Goal: Navigation & Orientation: Find specific page/section

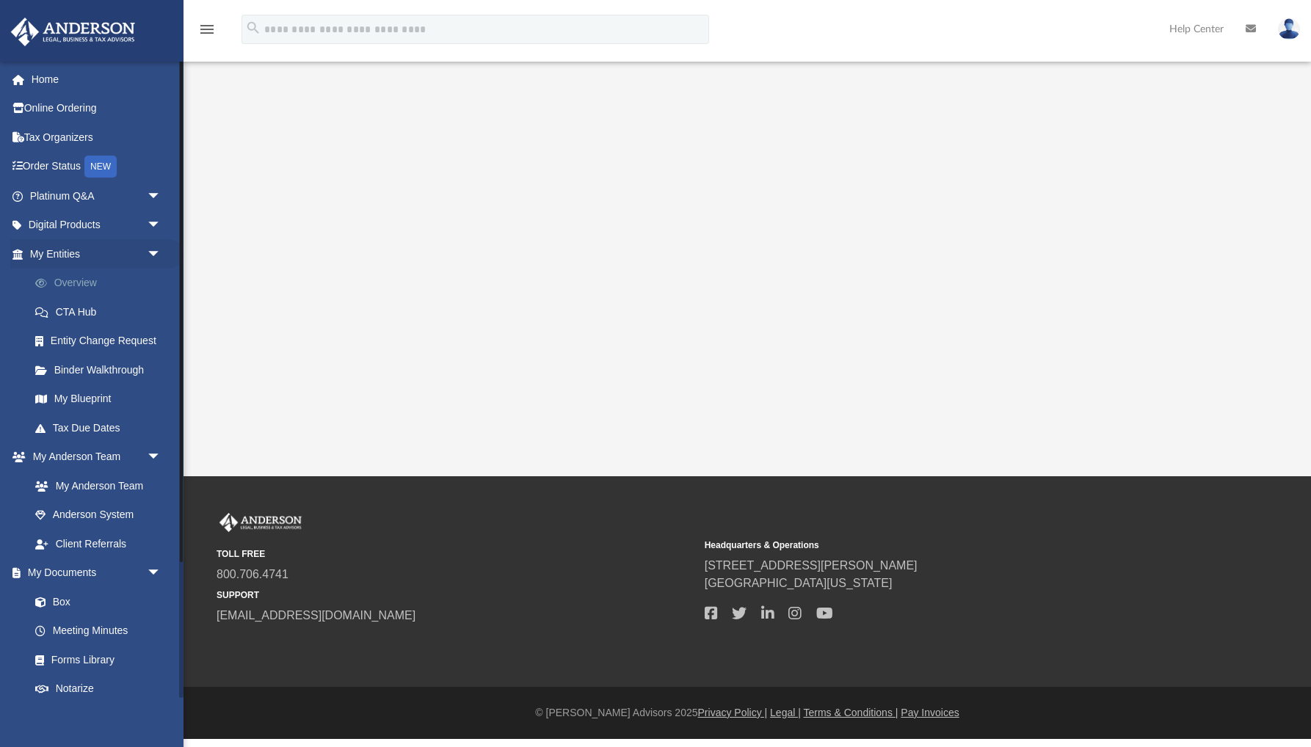
click at [79, 278] on link "Overview" at bounding box center [102, 283] width 163 height 29
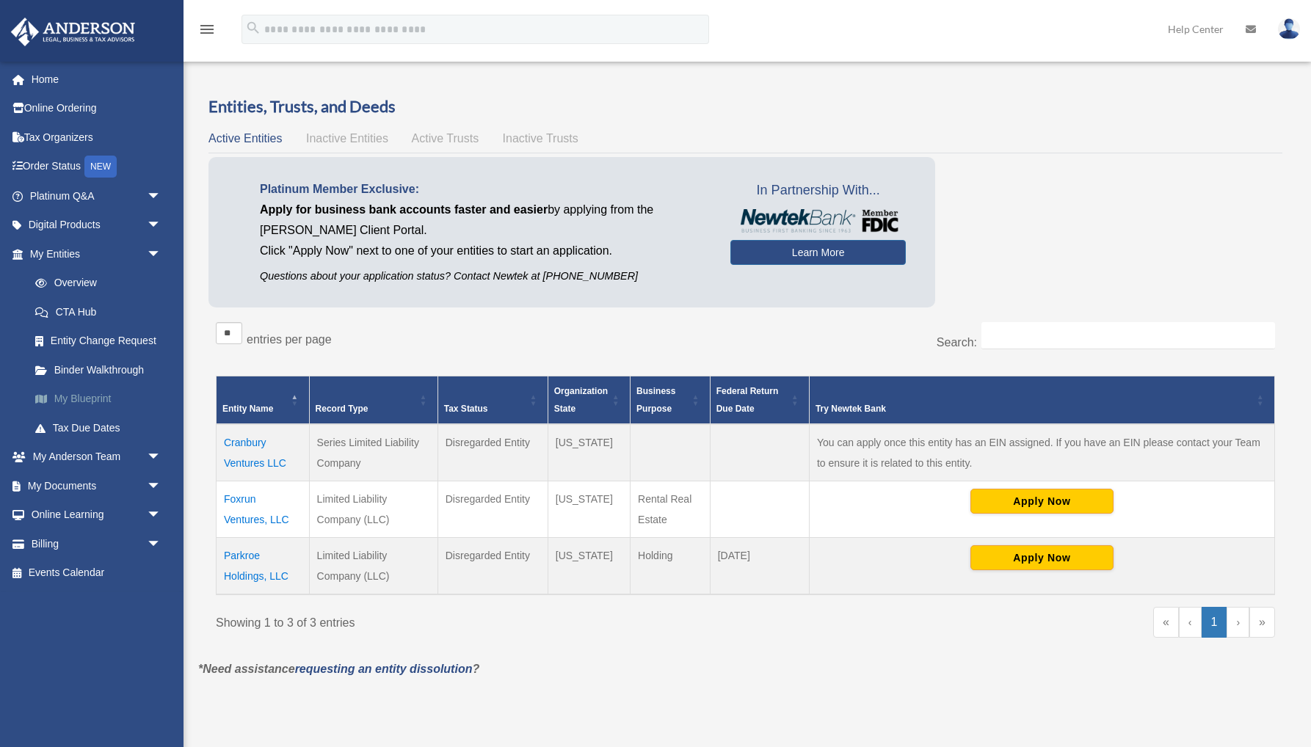
click at [82, 397] on link "My Blueprint" at bounding box center [102, 399] width 163 height 29
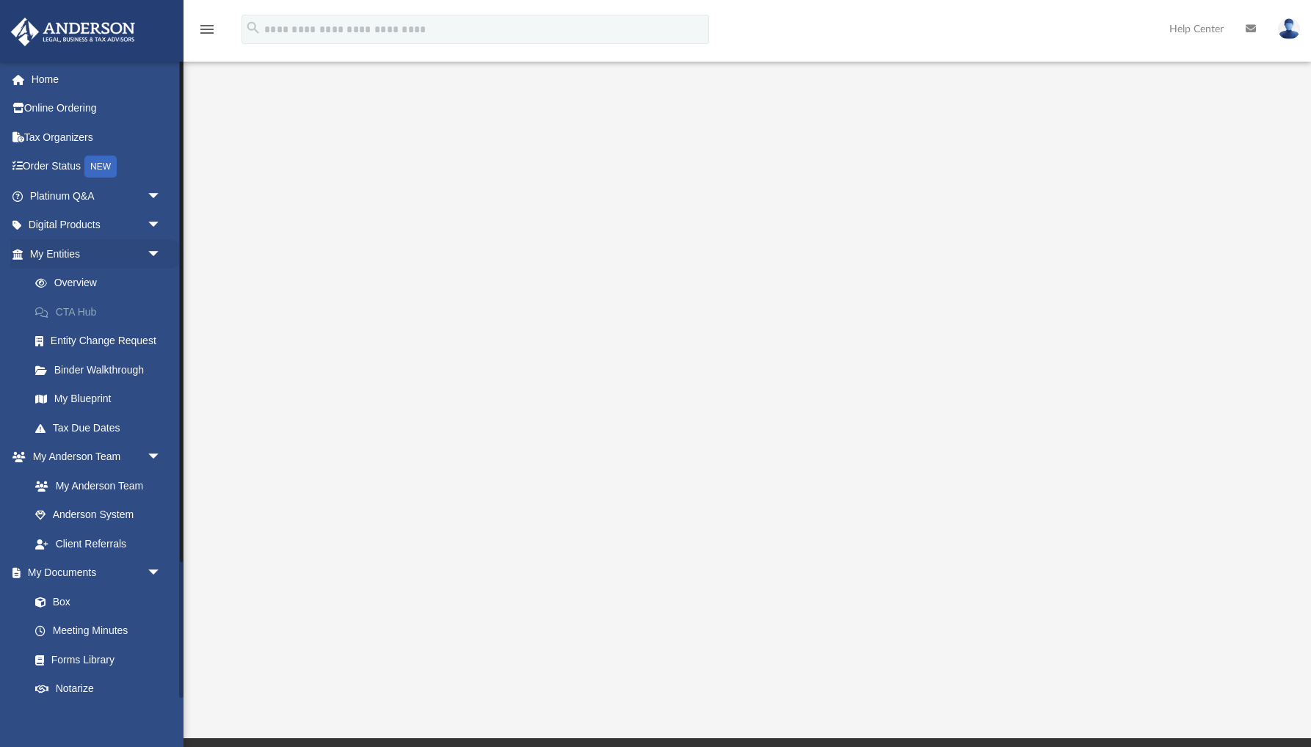
click at [95, 307] on link "CTA Hub" at bounding box center [102, 311] width 163 height 29
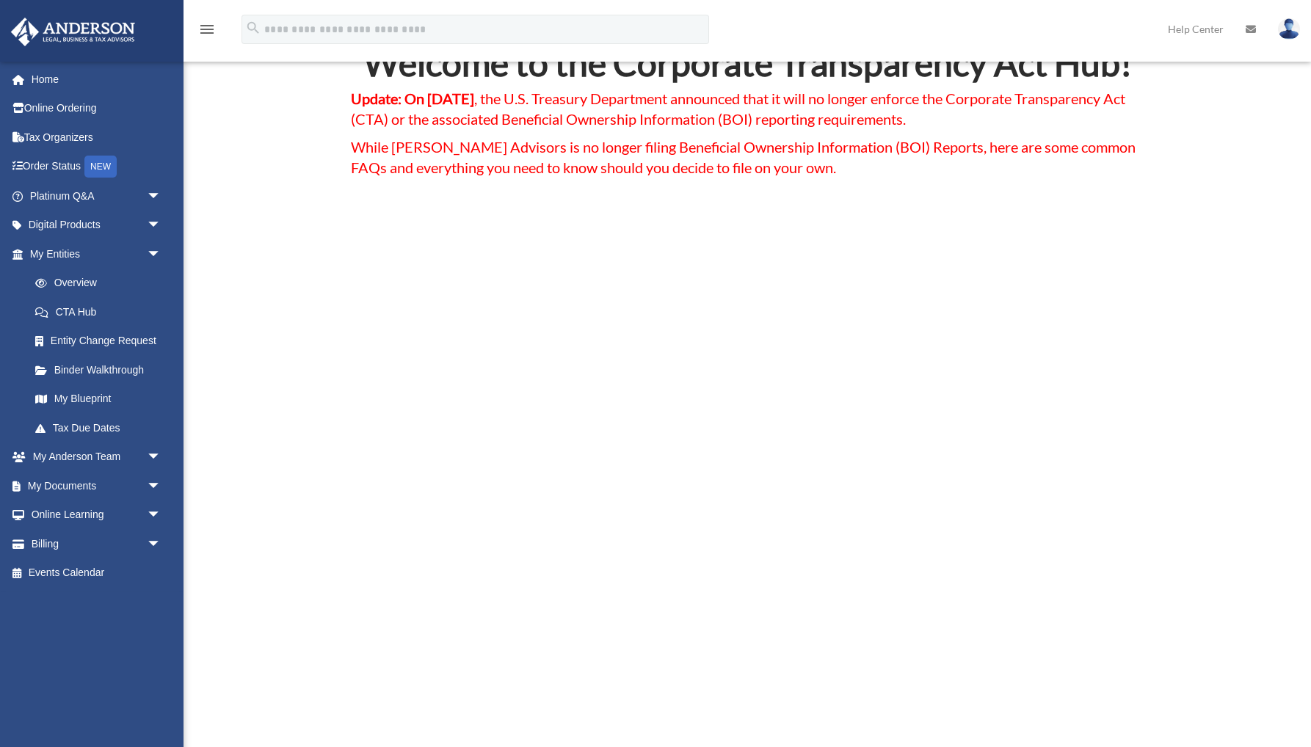
scroll to position [691, 0]
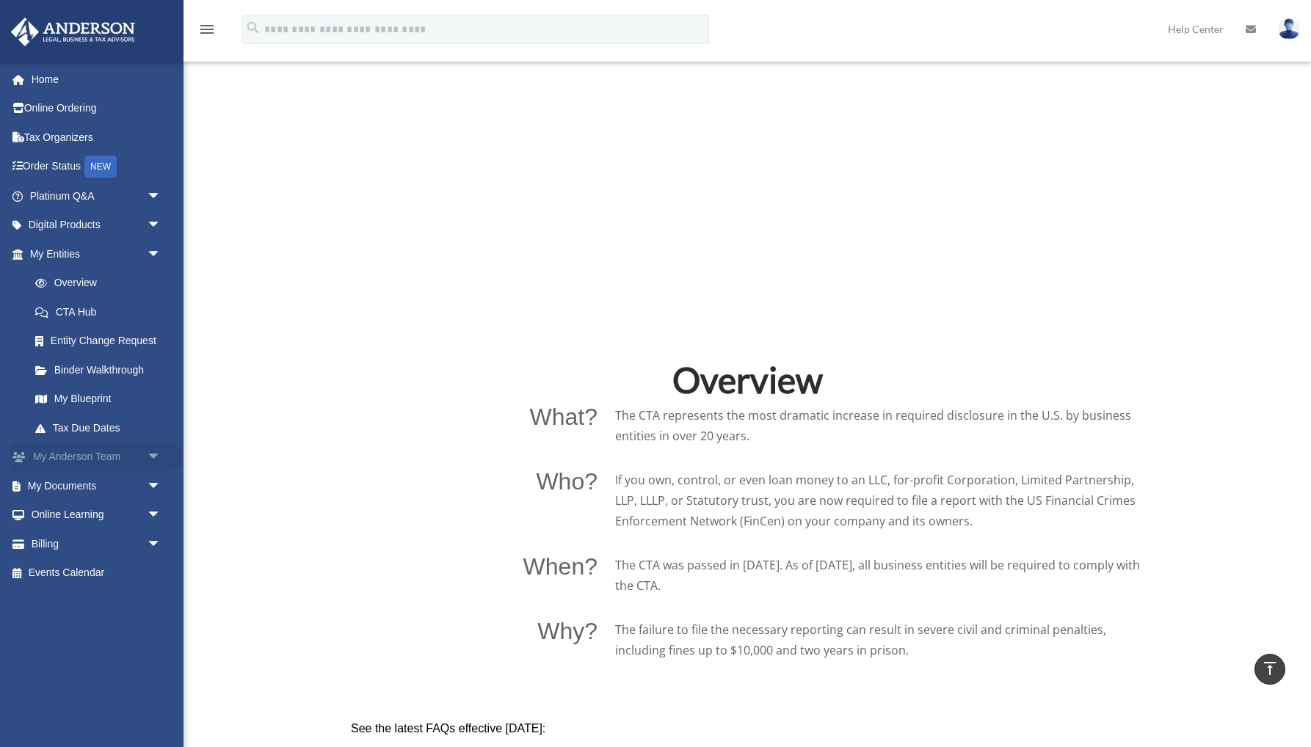
click at [71, 449] on link "My [PERSON_NAME] Team arrow_drop_down" at bounding box center [96, 457] width 173 height 29
click at [156, 449] on span "arrow_drop_down" at bounding box center [161, 458] width 29 height 30
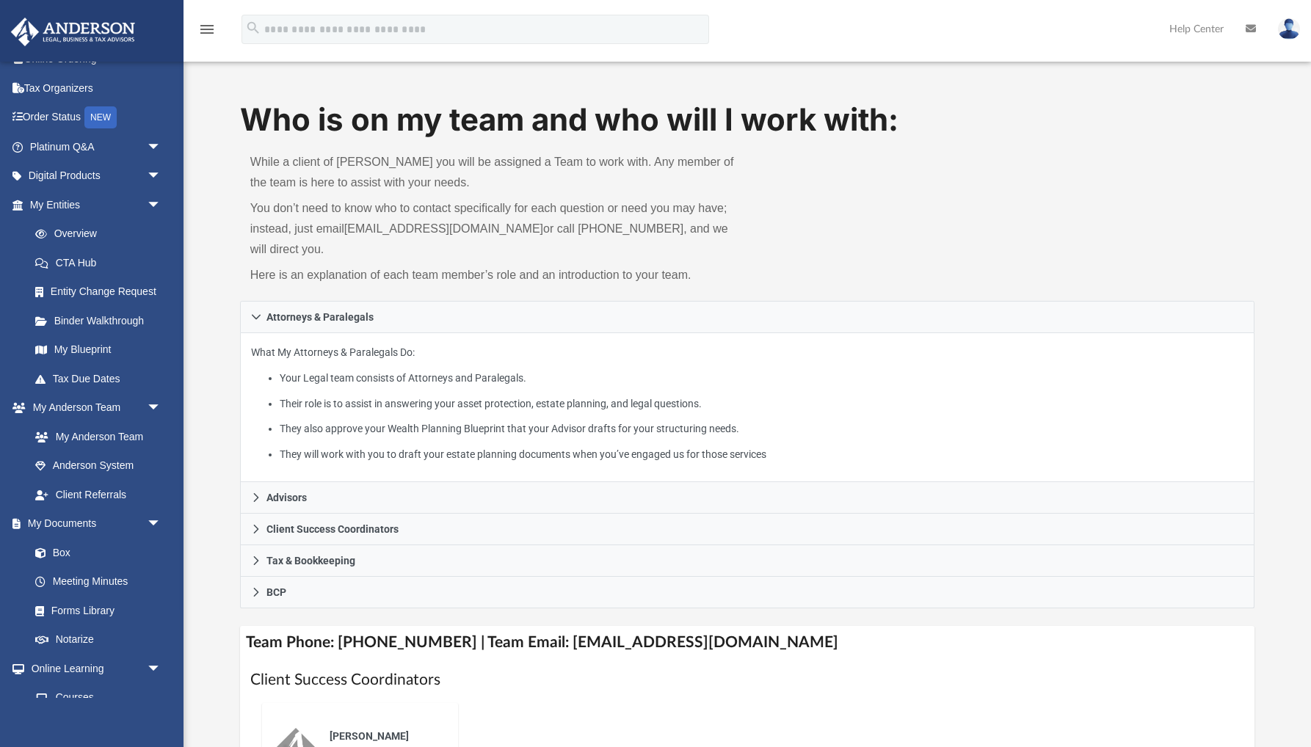
scroll to position [51, 0]
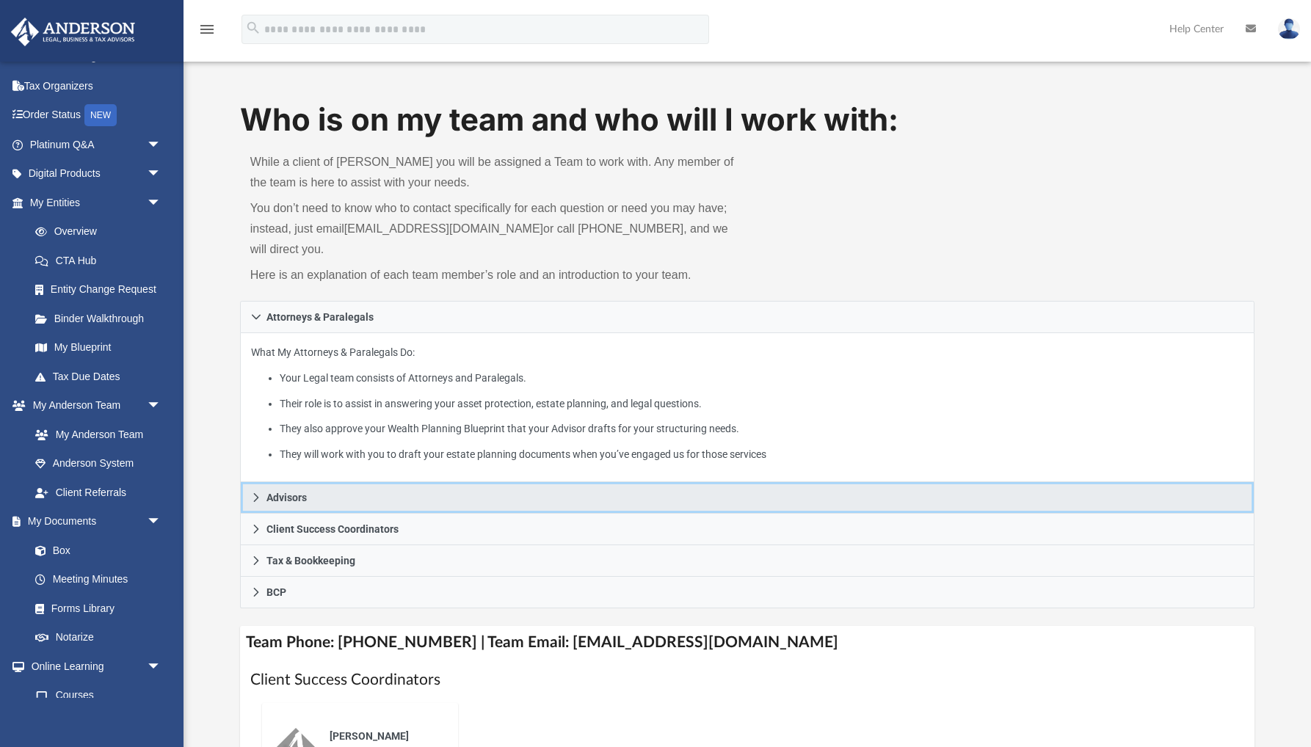
click at [258, 498] on icon at bounding box center [256, 498] width 10 height 10
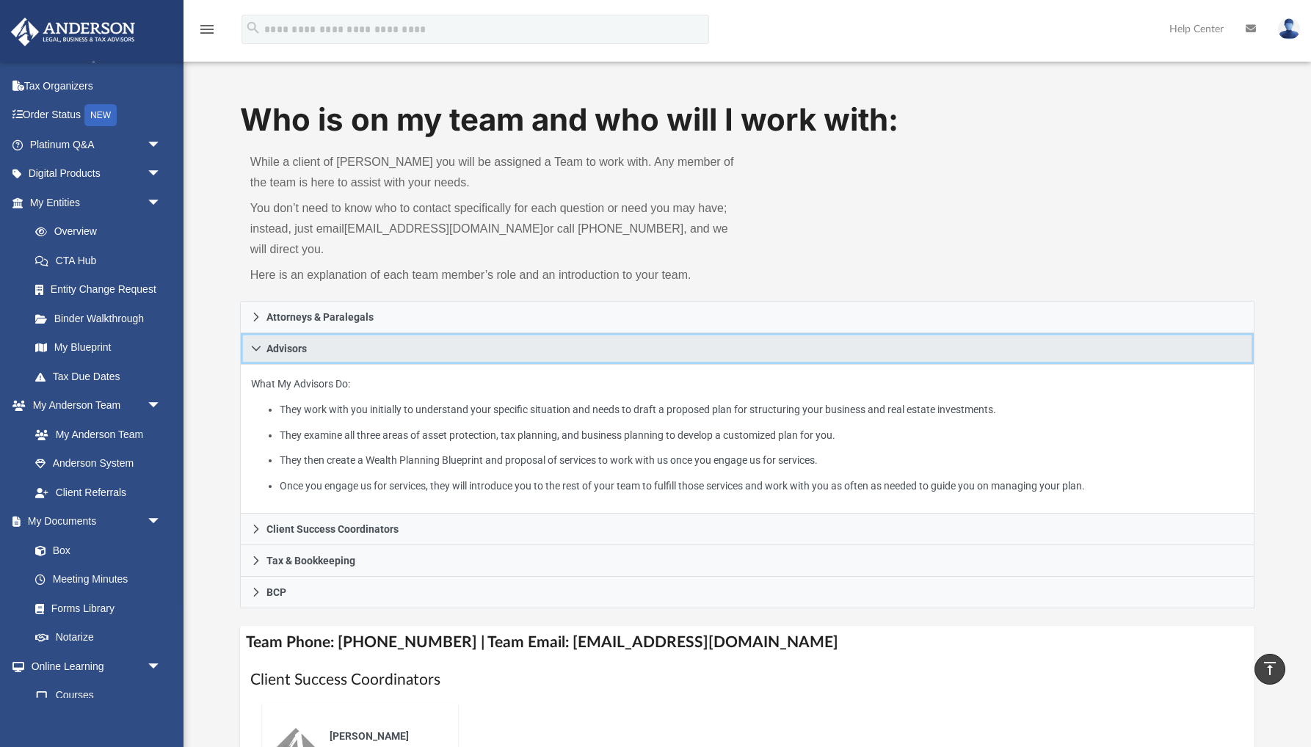
scroll to position [0, 0]
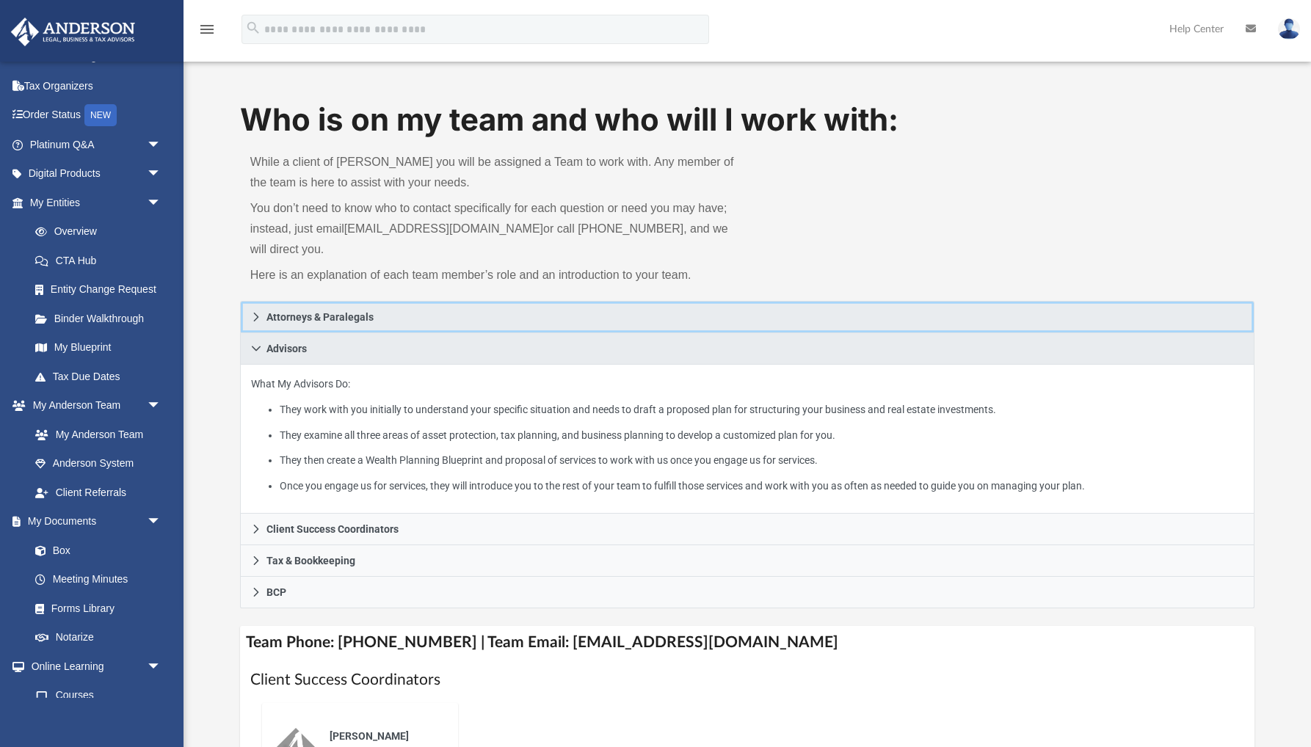
click at [257, 316] on icon at bounding box center [255, 317] width 5 height 9
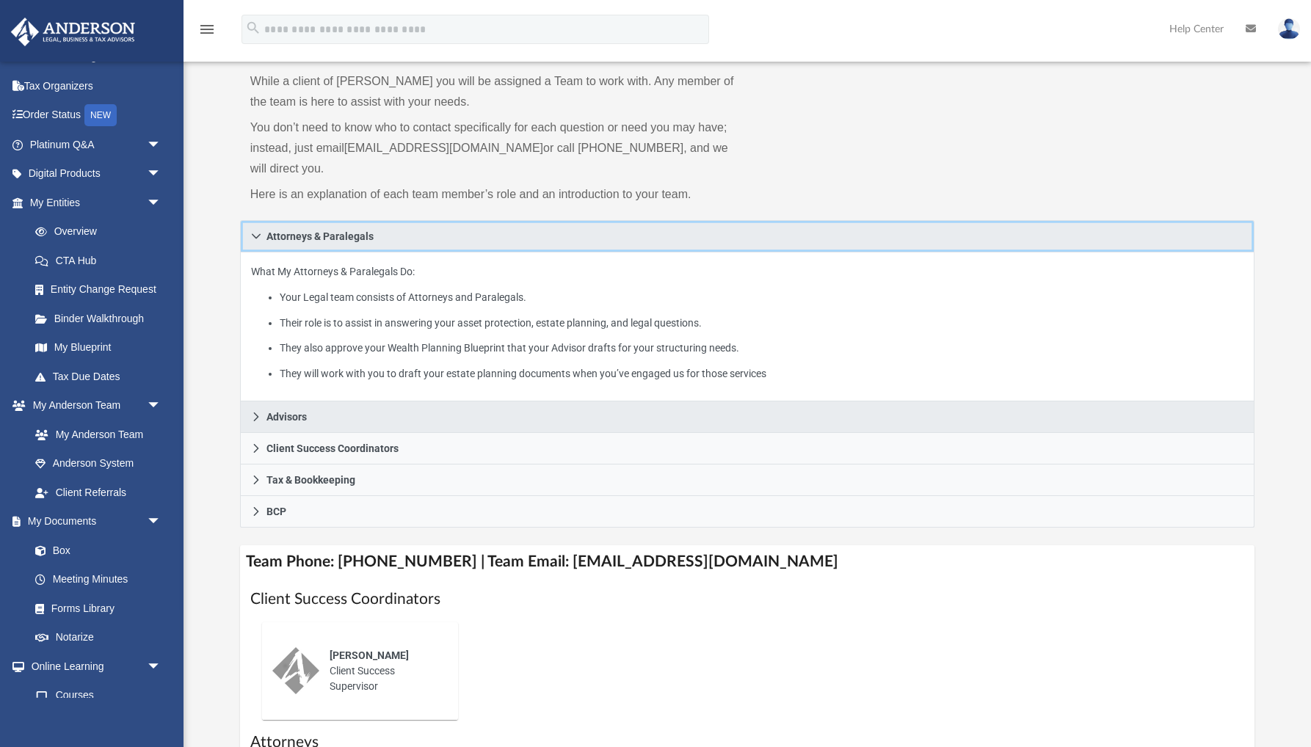
scroll to position [82, 0]
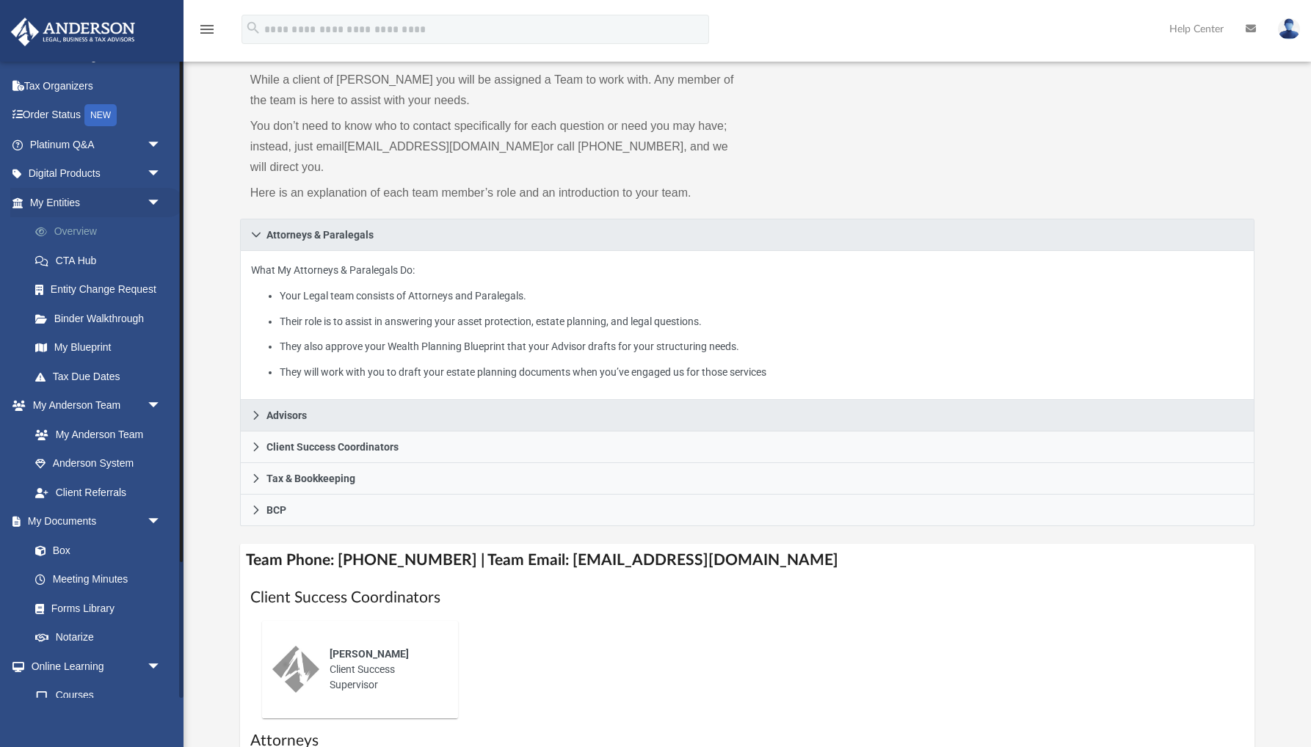
click at [89, 229] on ul "Home Online Ordering Tax Organizers Order Status NEW Platinum Q&A arrow_drop_do…" at bounding box center [92, 419] width 184 height 813
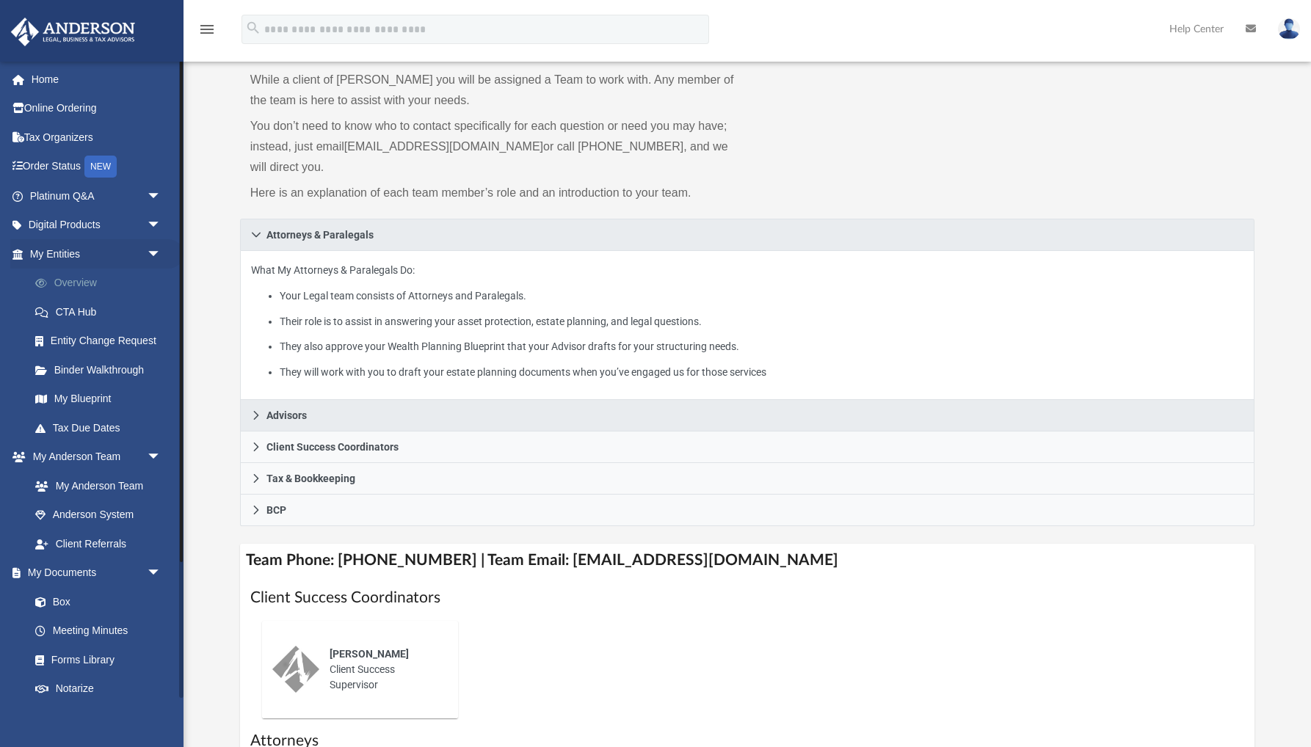
click at [84, 282] on link "Overview" at bounding box center [102, 283] width 163 height 29
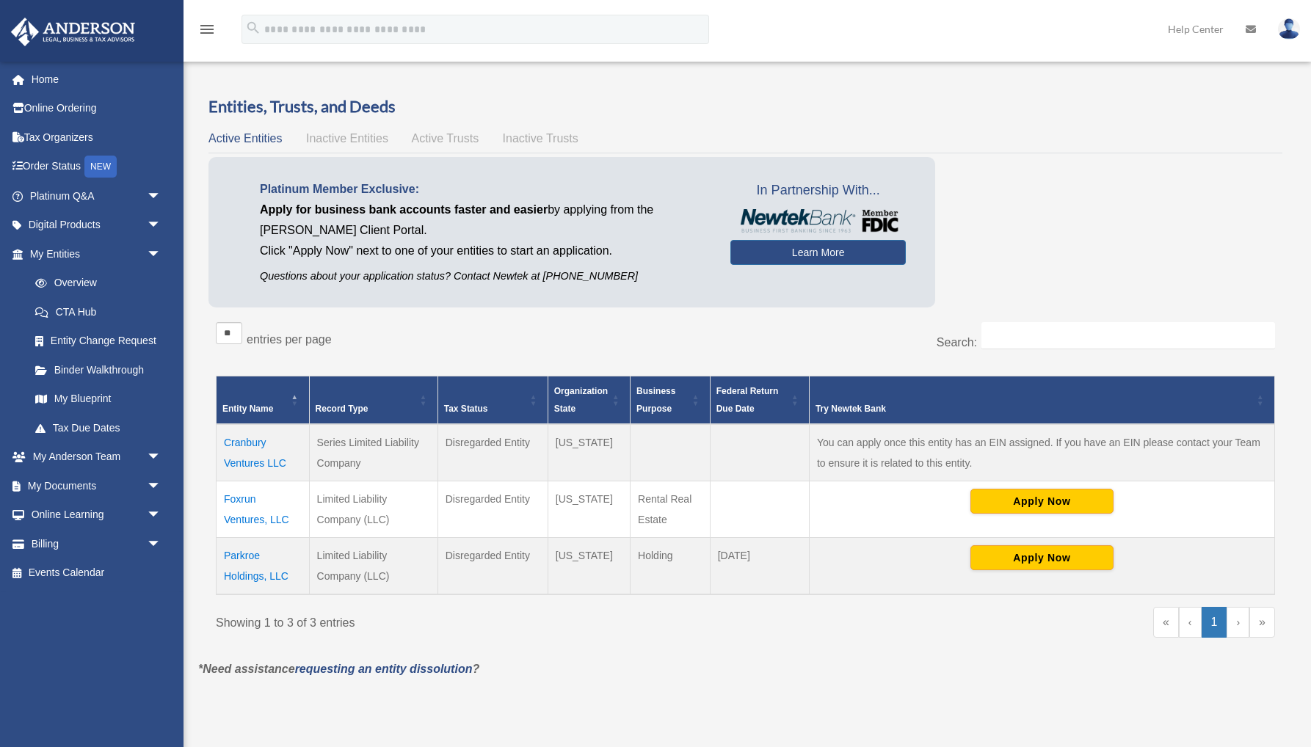
click at [259, 460] on td "Cranbury Ventures LLC" at bounding box center [263, 452] width 93 height 57
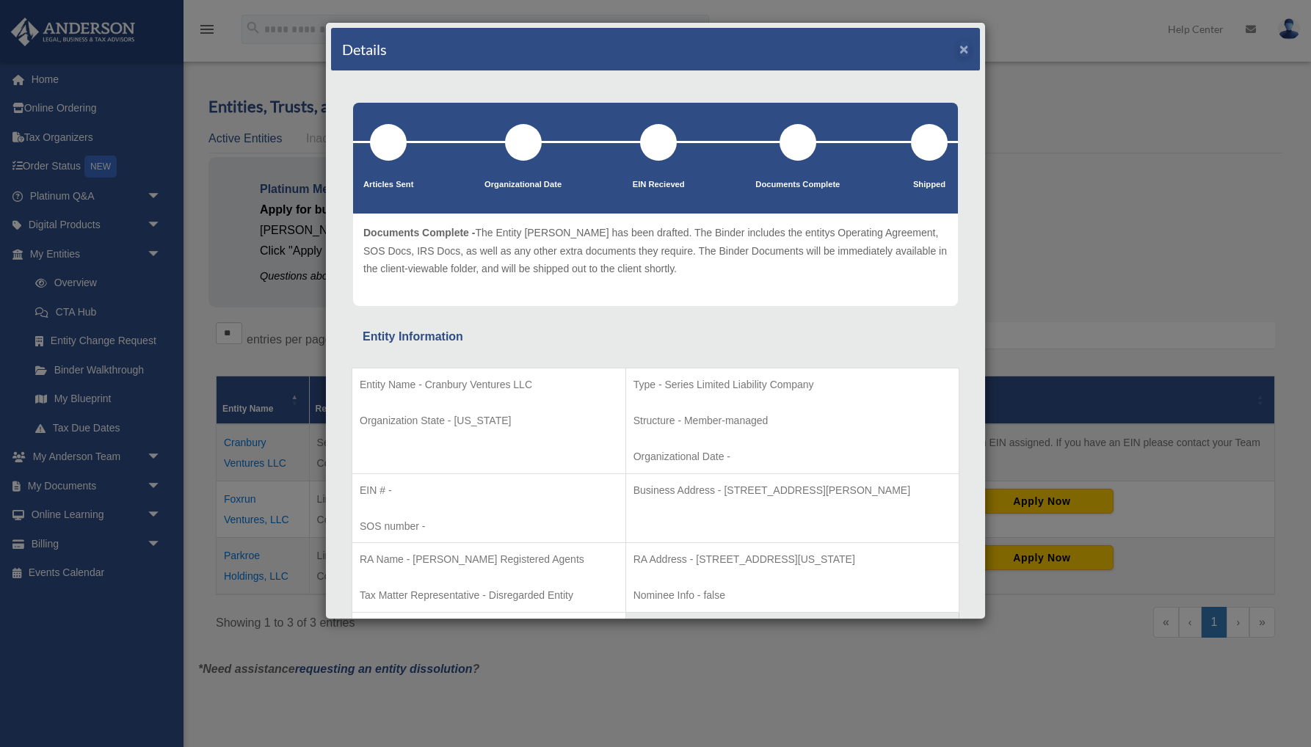
click at [965, 50] on button "×" at bounding box center [965, 48] width 10 height 15
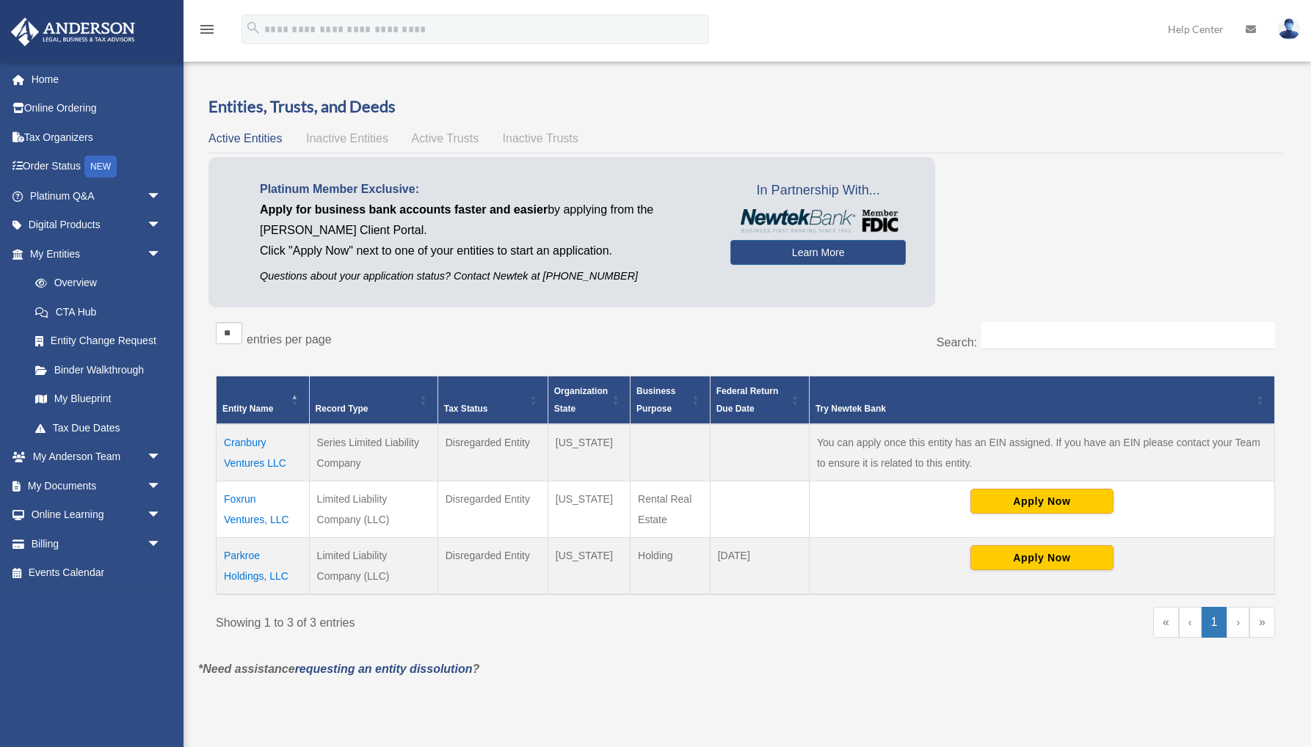
click at [250, 522] on td "Foxrun Ventures, LLC" at bounding box center [263, 510] width 93 height 57
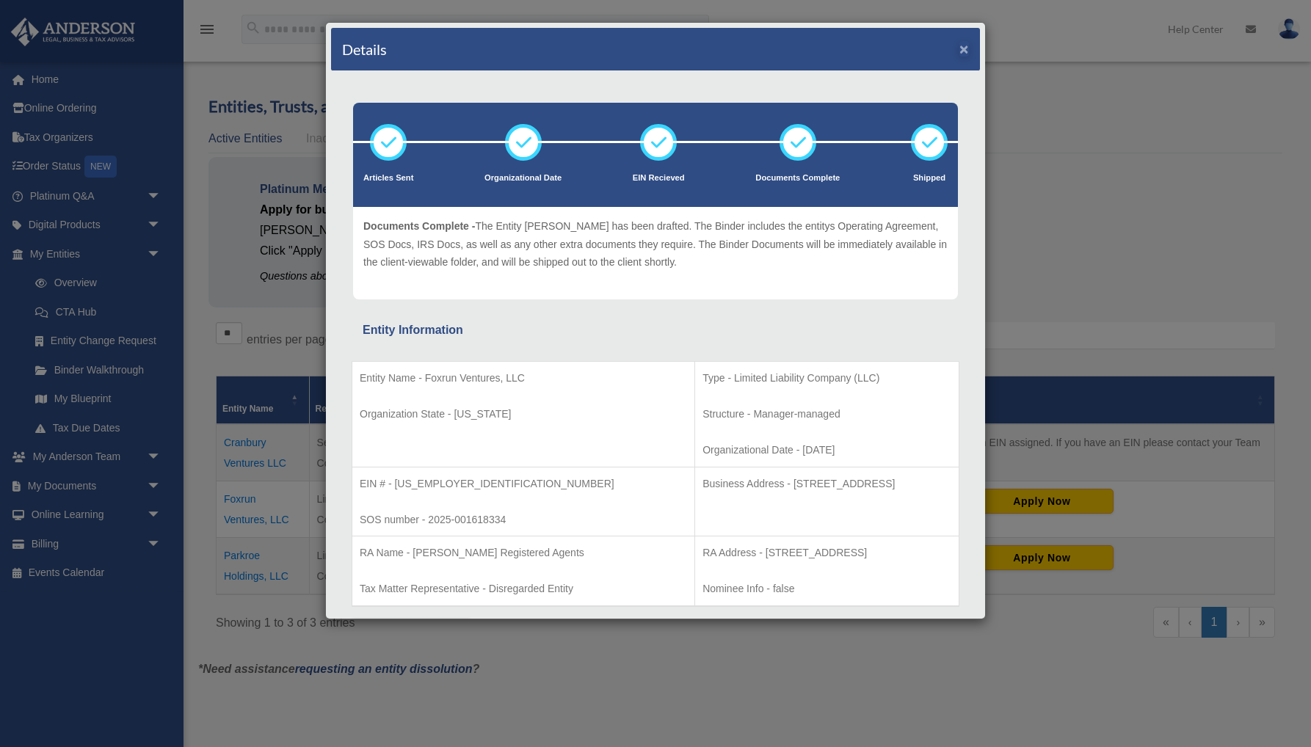
click at [965, 51] on button "×" at bounding box center [965, 48] width 10 height 15
